Goal: Navigation & Orientation: Find specific page/section

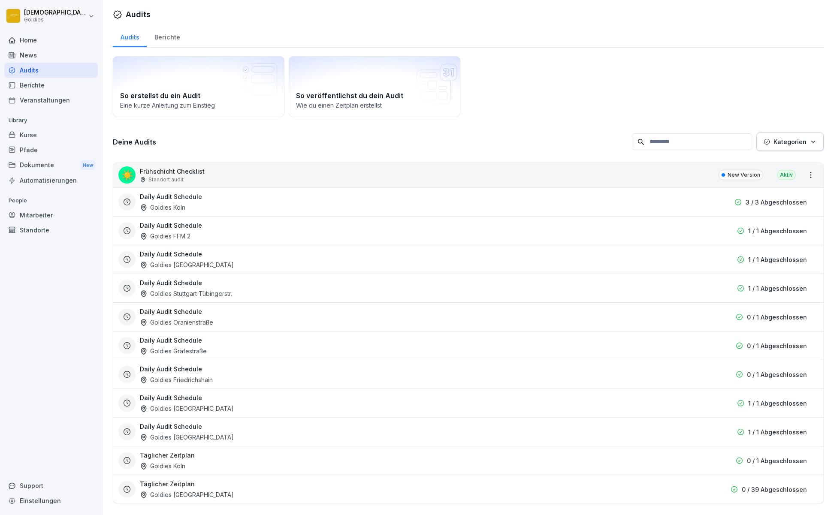
click at [48, 69] on div "Audits" at bounding box center [51, 70] width 94 height 15
click at [180, 36] on div "Berichte" at bounding box center [167, 36] width 41 height 22
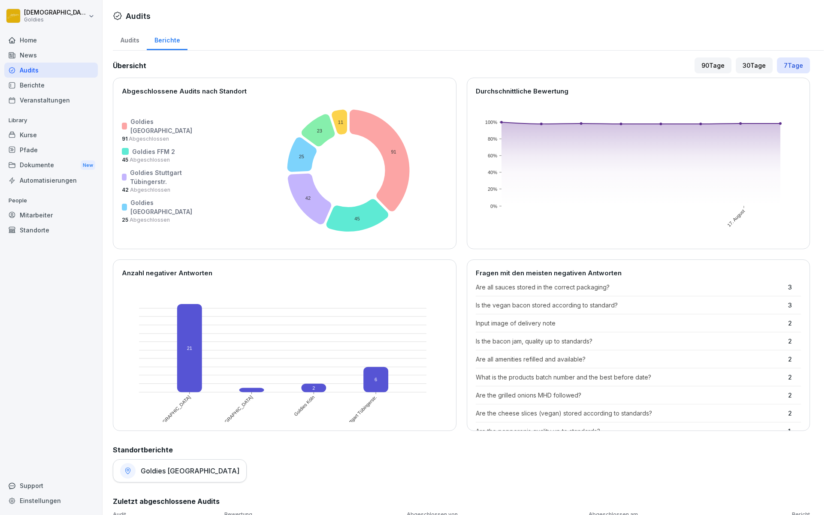
click at [757, 67] on div "30 Tage" at bounding box center [754, 65] width 37 height 16
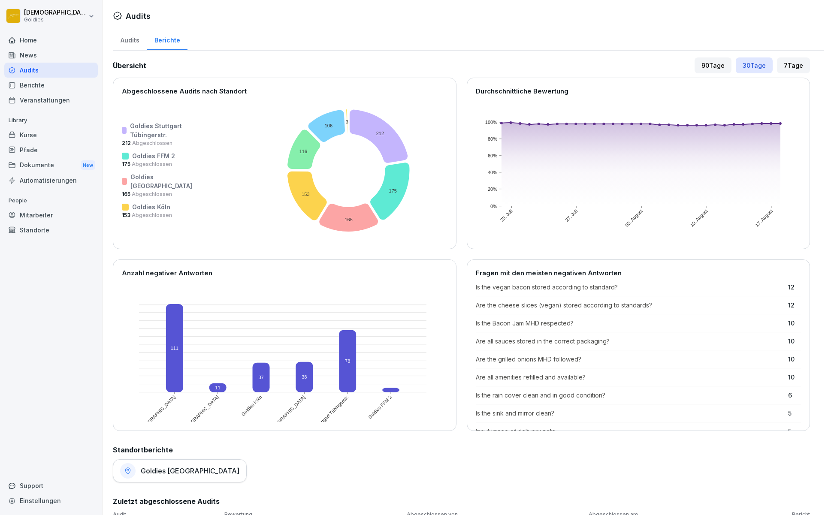
click at [794, 69] on div "7 Tage" at bounding box center [793, 65] width 33 height 16
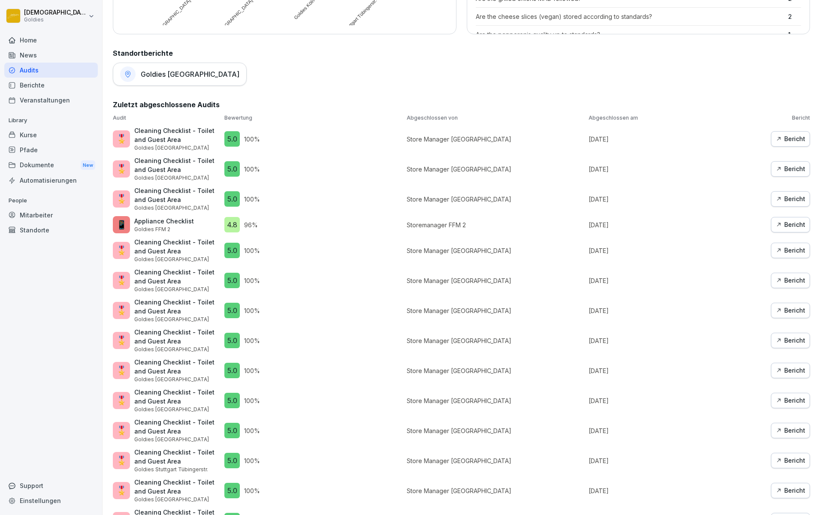
scroll to position [459, 0]
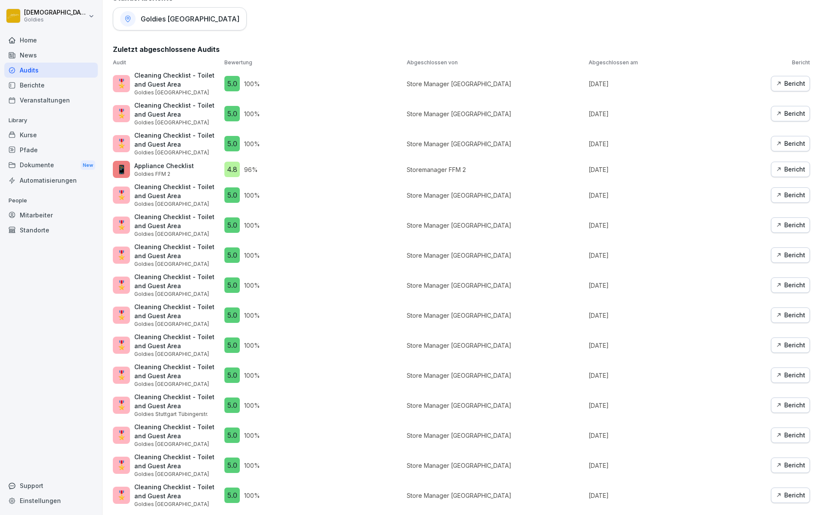
click at [791, 374] on button "Bericht" at bounding box center [790, 375] width 39 height 15
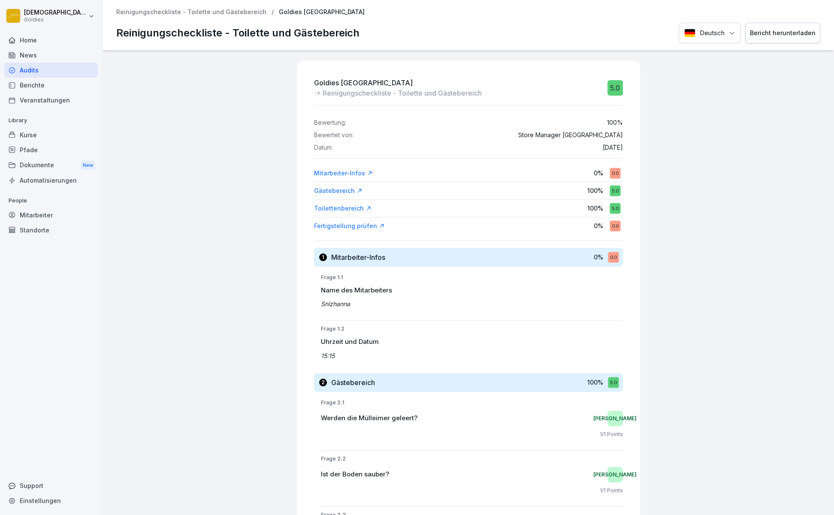
click at [279, 13] on p "Goldies [GEOGRAPHIC_DATA]" at bounding box center [322, 12] width 86 height 7
click at [190, 9] on p "Reinigungscheckliste - Toilette und Gästebereich" at bounding box center [191, 12] width 150 height 7
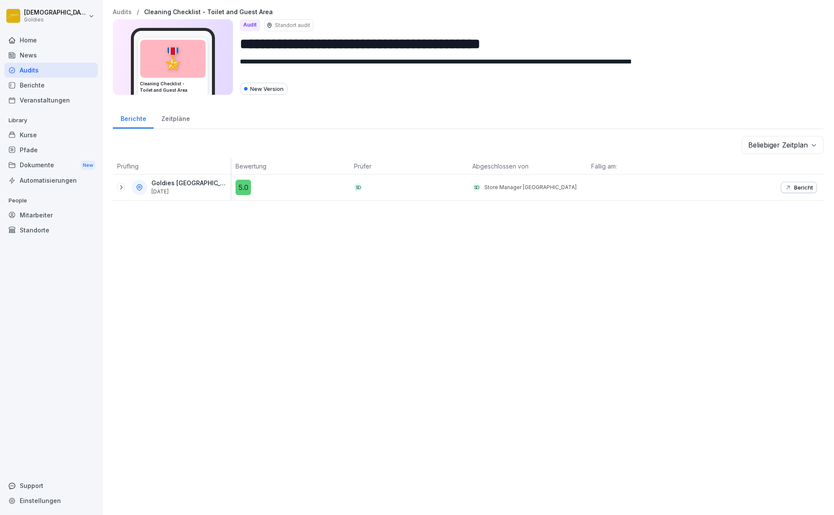
click at [36, 73] on div "Audits" at bounding box center [51, 70] width 94 height 15
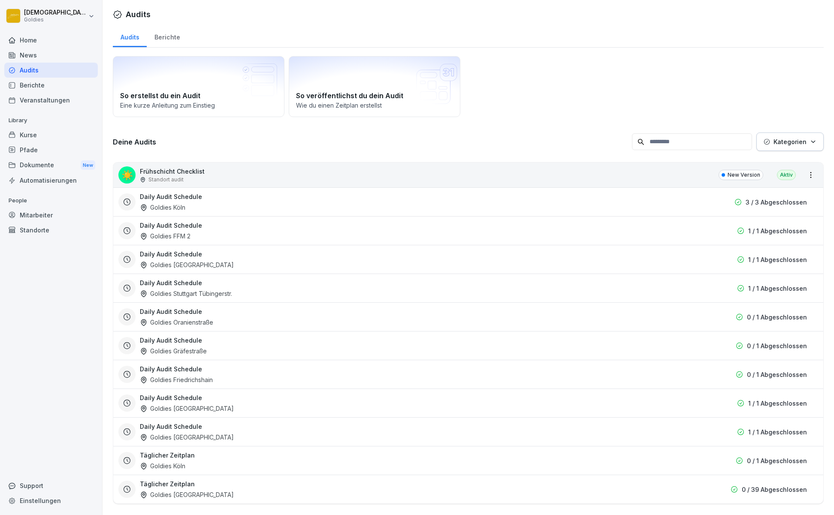
click at [172, 36] on div "Berichte" at bounding box center [167, 36] width 41 height 22
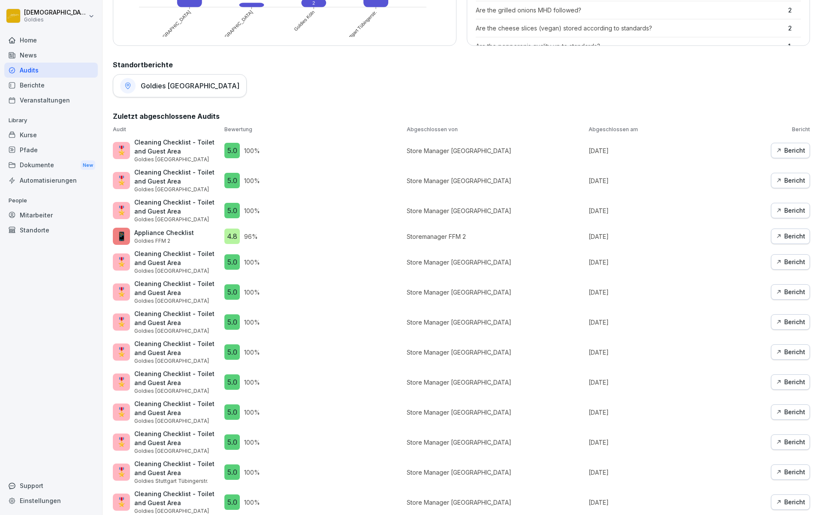
scroll to position [290, 0]
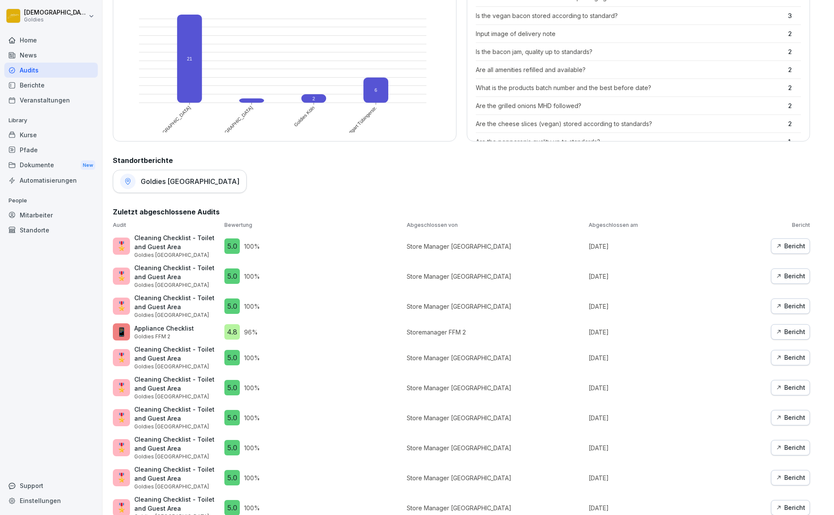
click at [171, 178] on h1 "Goldies [GEOGRAPHIC_DATA]" at bounding box center [190, 181] width 99 height 9
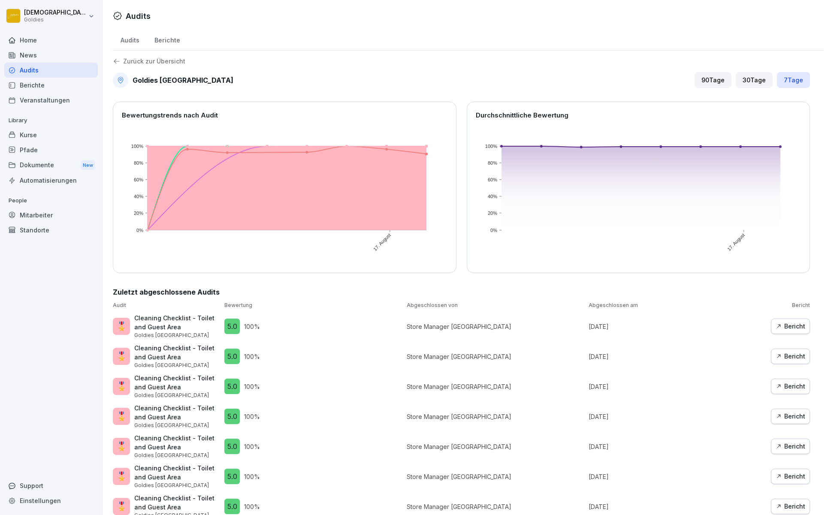
scroll to position [2, 0]
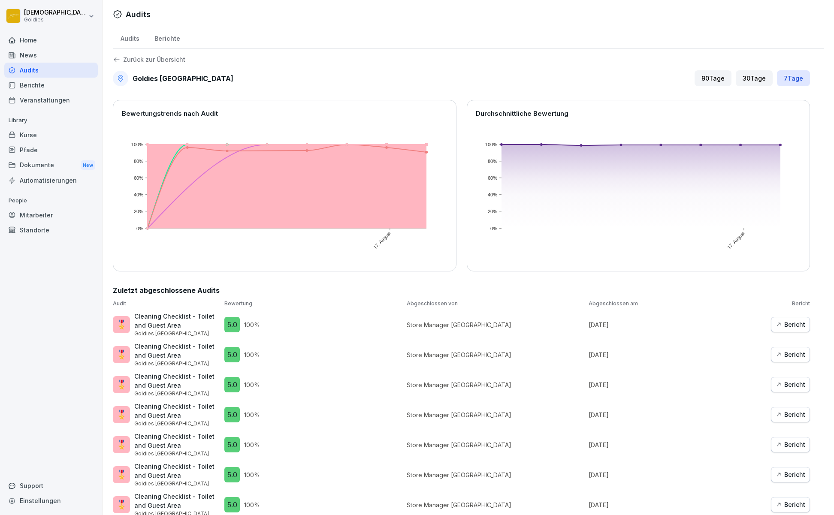
click at [119, 59] on icon at bounding box center [117, 60] width 8 height 8
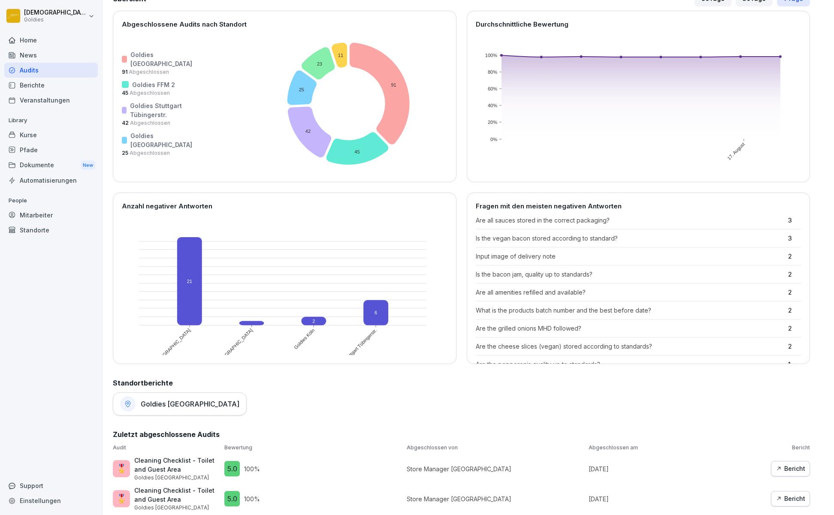
scroll to position [53, 0]
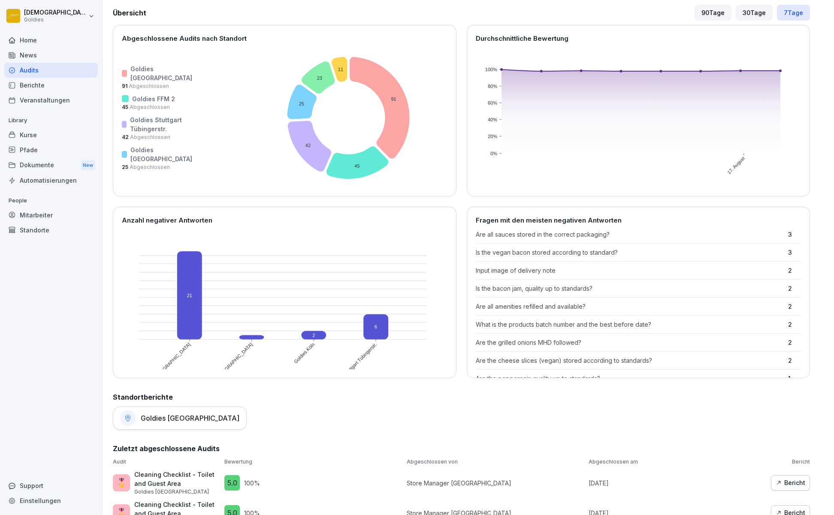
click at [739, 13] on div "30 Tage" at bounding box center [754, 13] width 37 height 16
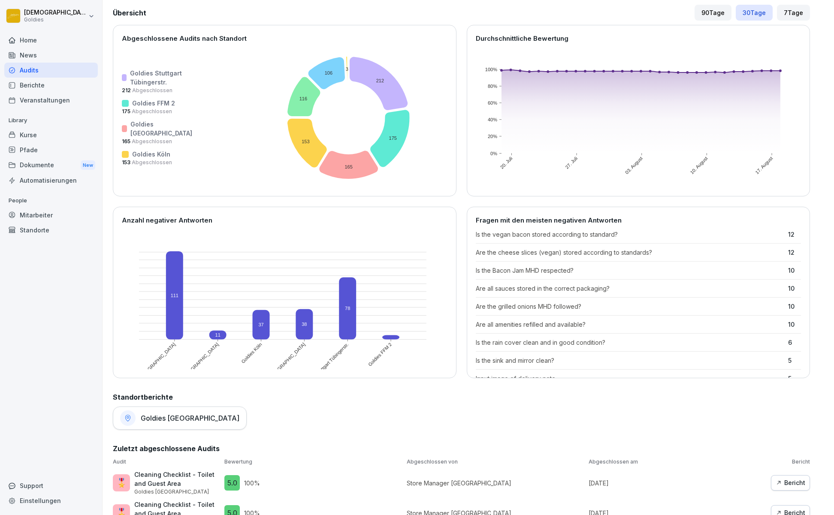
click at [716, 14] on div "90 Tage" at bounding box center [712, 13] width 37 height 16
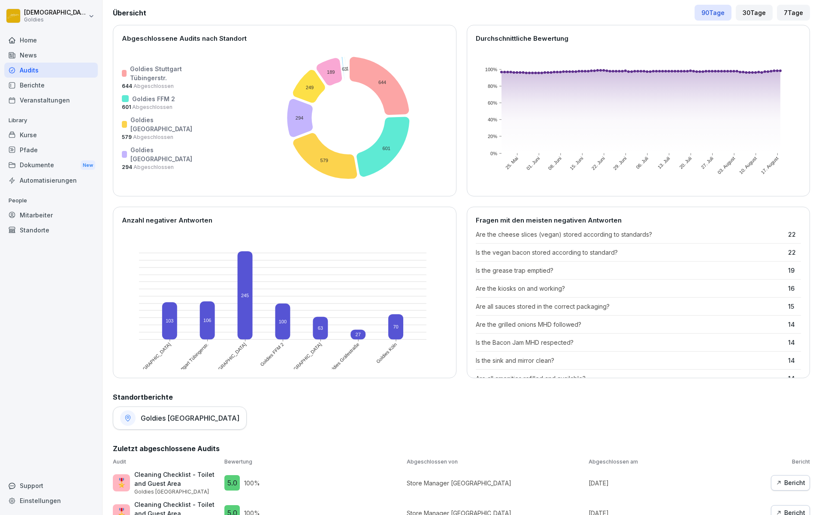
click at [737, 16] on div "30 Tage" at bounding box center [754, 13] width 37 height 16
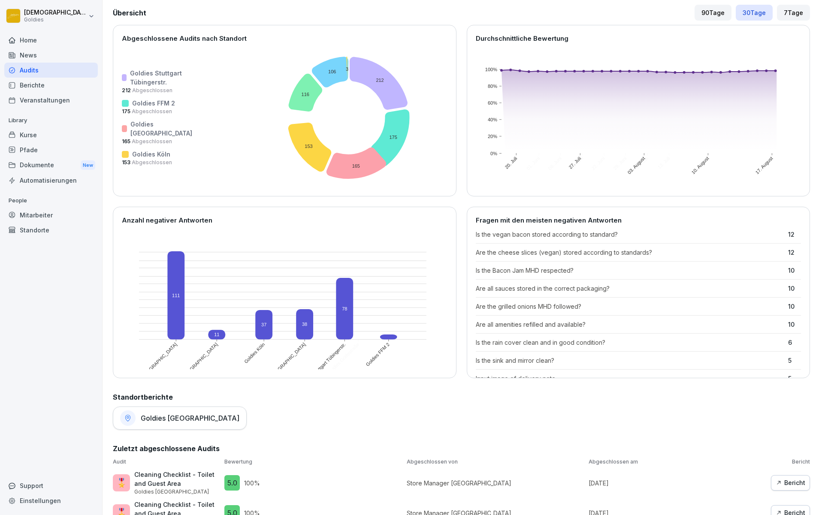
click at [780, 14] on div "7 Tage" at bounding box center [793, 13] width 33 height 16
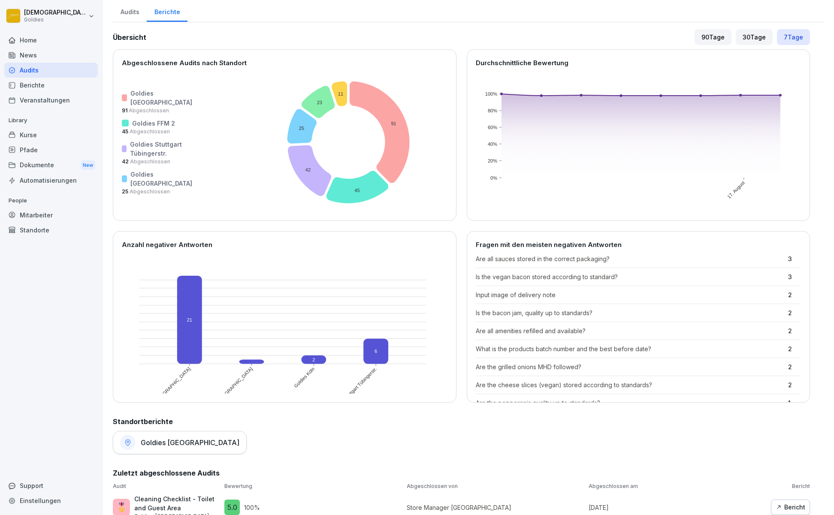
scroll to position [0, 0]
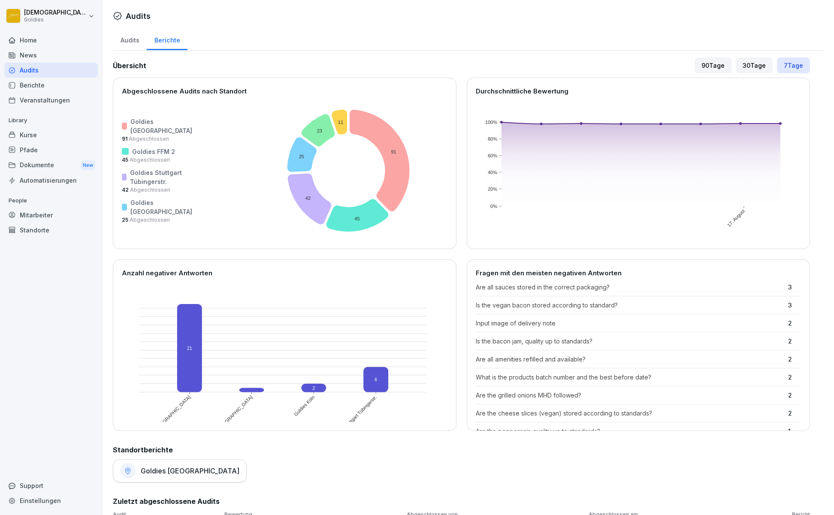
click at [65, 86] on div "Berichte" at bounding box center [51, 85] width 94 height 15
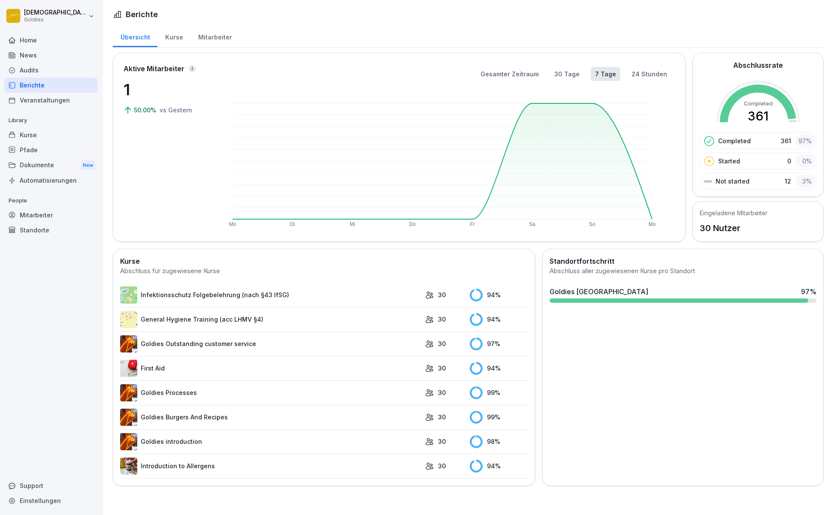
click at [479, 296] on div "94 %" at bounding box center [499, 295] width 58 height 13
click at [495, 297] on div "94 %" at bounding box center [499, 295] width 58 height 13
click at [628, 74] on button "24 Stunden" at bounding box center [649, 74] width 42 height 14
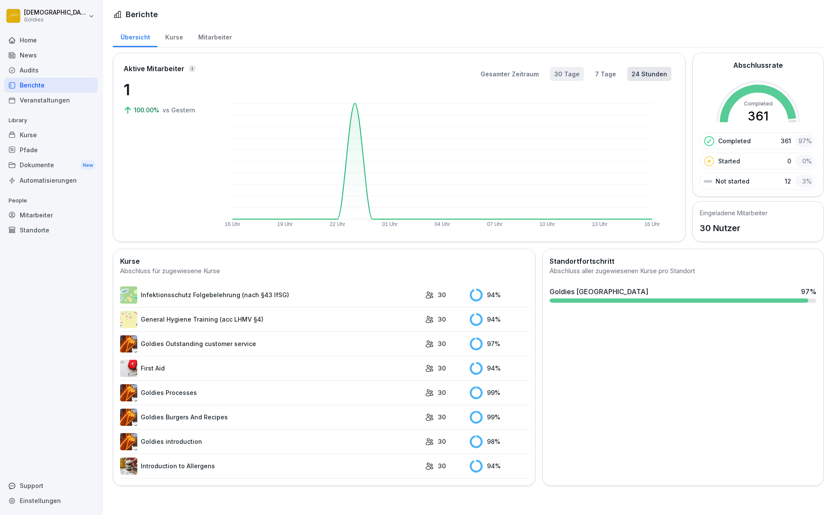
click at [568, 77] on button "30 Tage" at bounding box center [567, 74] width 34 height 14
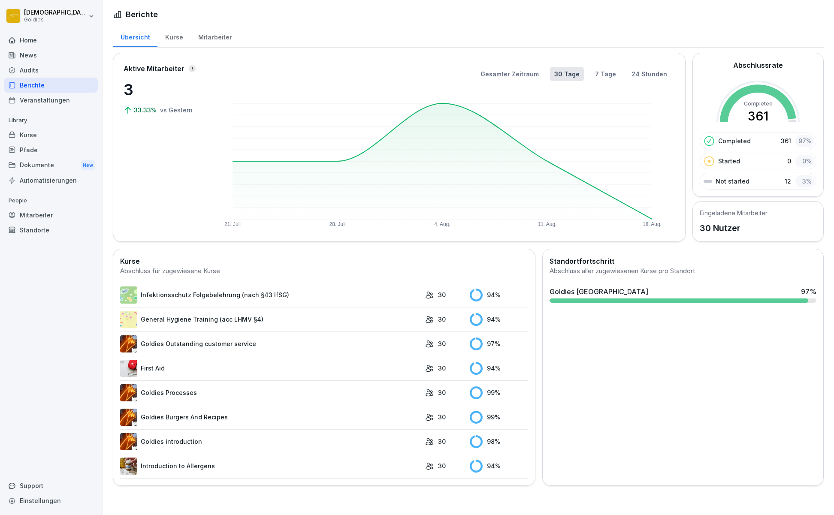
click at [229, 33] on div "Mitarbeiter" at bounding box center [214, 36] width 49 height 22
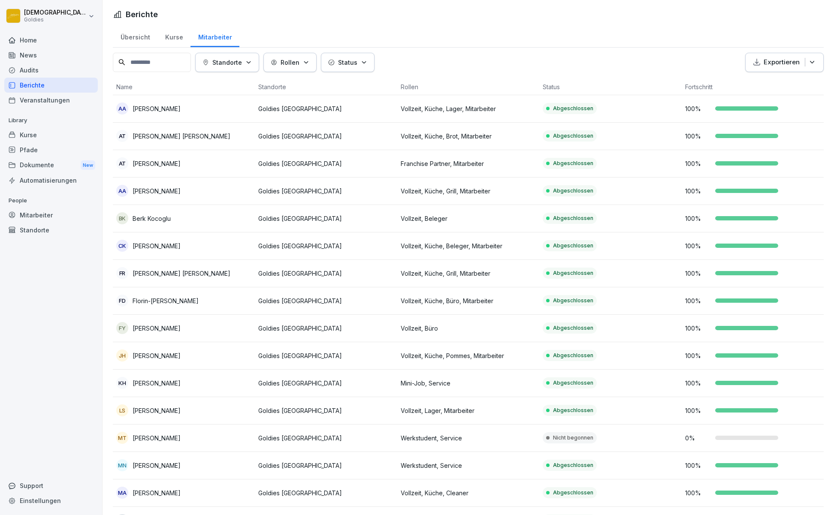
click at [65, 105] on div "Veranstaltungen" at bounding box center [51, 100] width 94 height 15
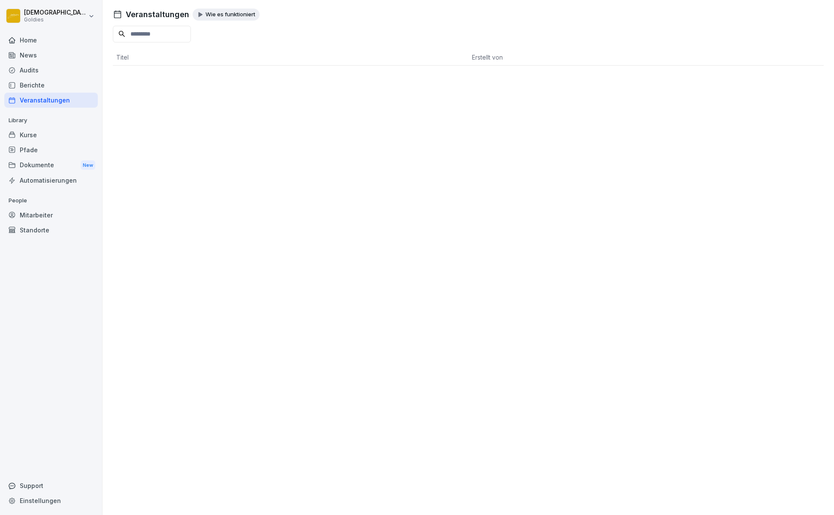
click at [65, 85] on div "Berichte" at bounding box center [51, 85] width 94 height 15
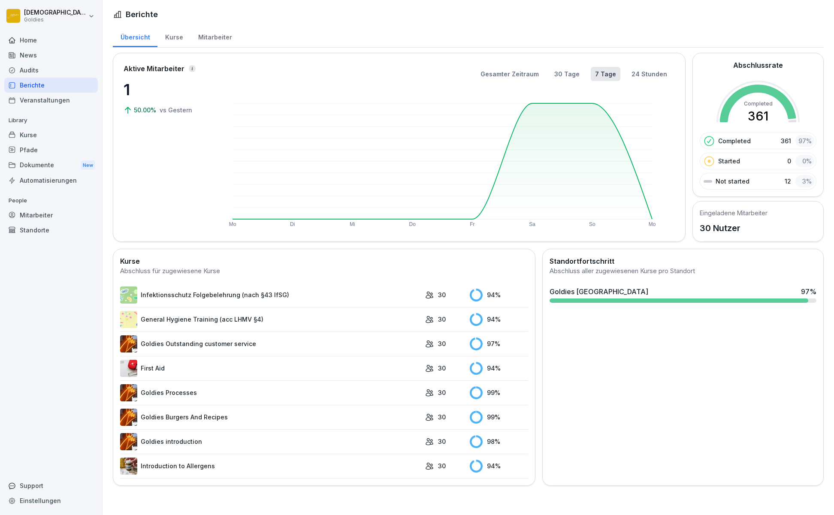
click at [57, 134] on div "Kurse" at bounding box center [51, 134] width 94 height 15
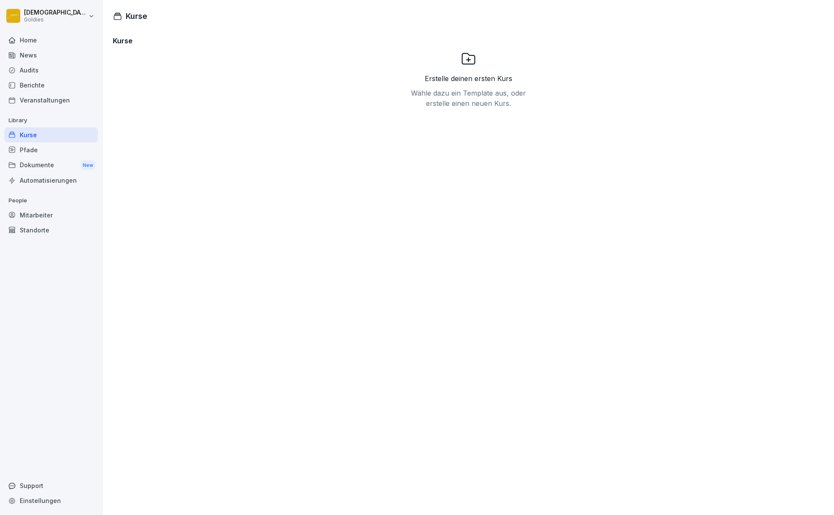
click at [52, 154] on div "Pfade" at bounding box center [51, 149] width 94 height 15
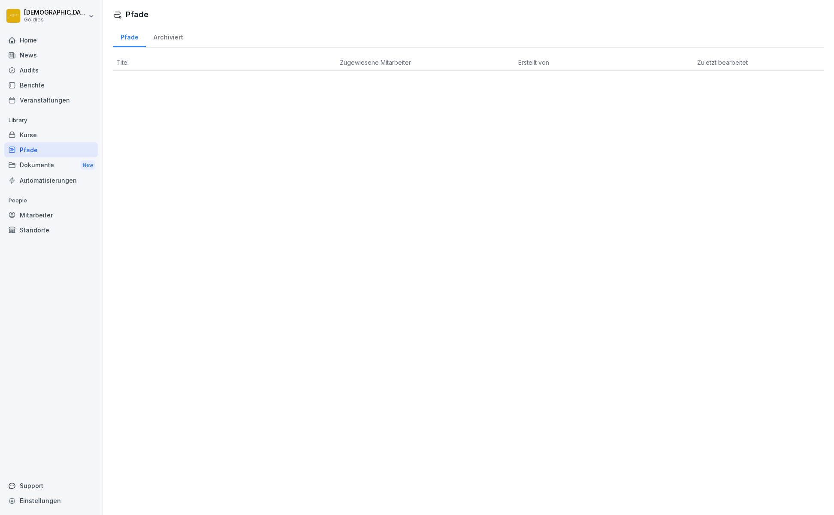
click at [52, 90] on div "Berichte" at bounding box center [51, 85] width 94 height 15
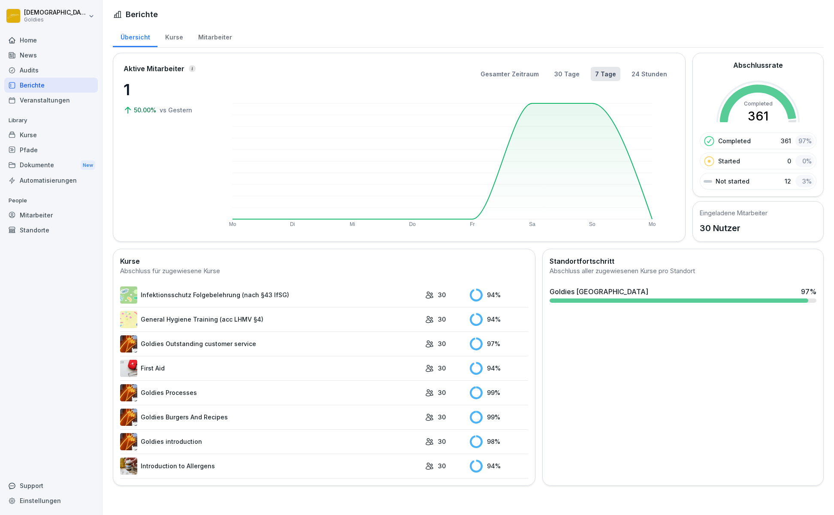
click at [46, 76] on div "Audits" at bounding box center [51, 70] width 94 height 15
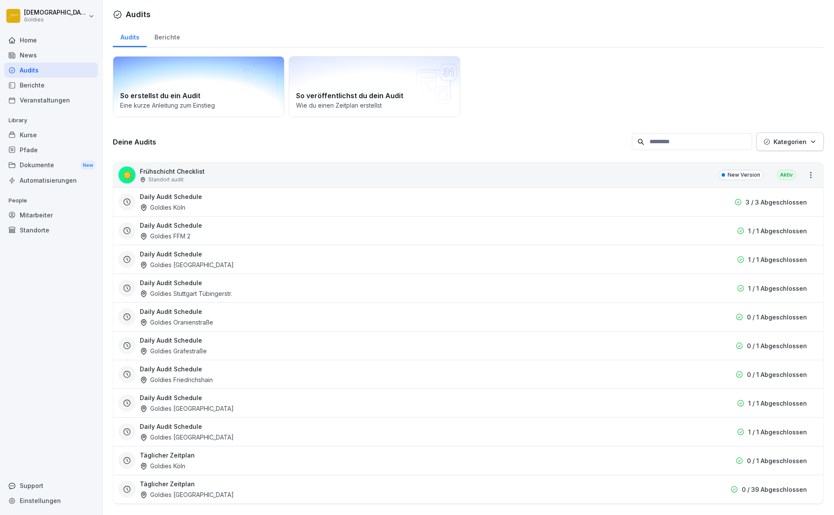
click at [262, 89] on icon at bounding box center [258, 81] width 37 height 37
